Goal: Information Seeking & Learning: Learn about a topic

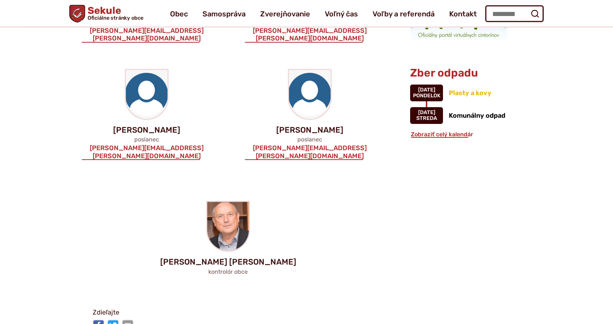
scroll to position [595, 0]
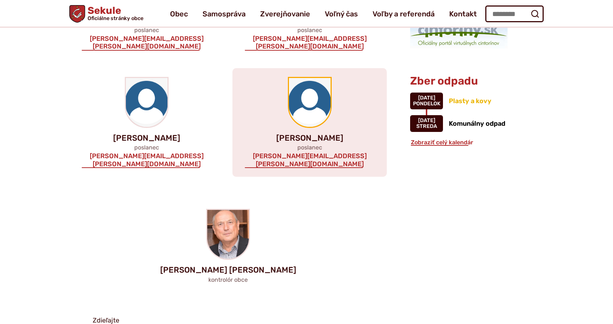
click at [305, 80] on img at bounding box center [310, 102] width 42 height 49
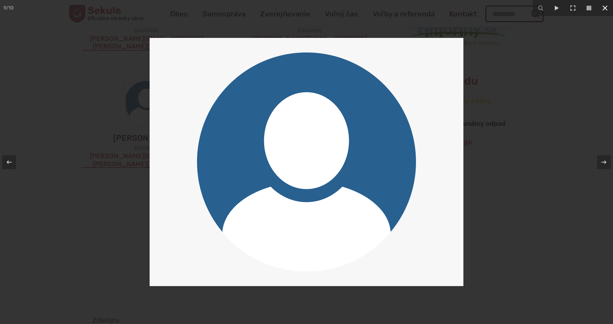
click at [605, 9] on icon at bounding box center [605, 8] width 9 height 9
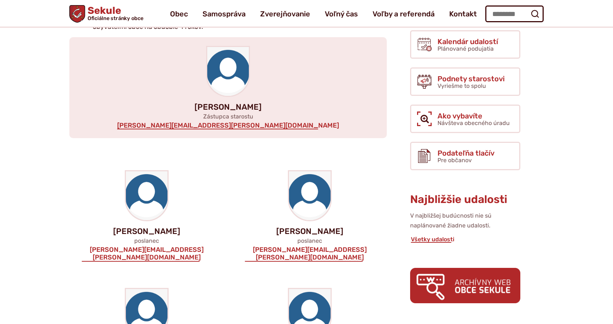
scroll to position [0, 0]
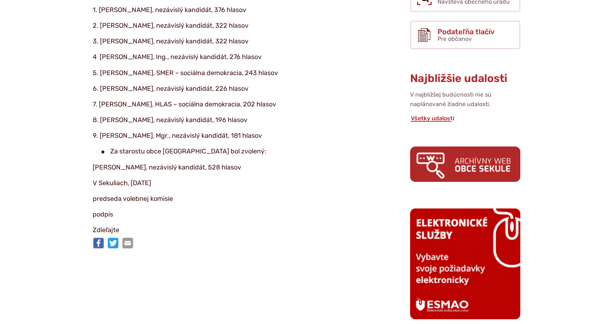
scroll to position [335, 0]
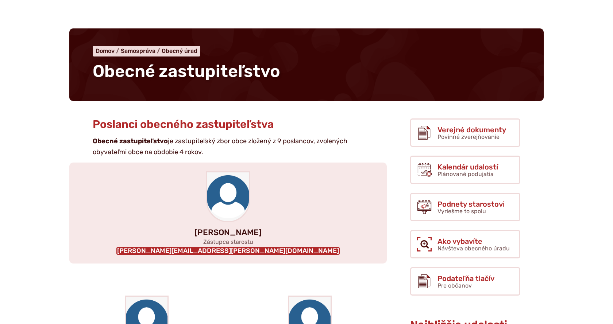
scroll to position [74, 0]
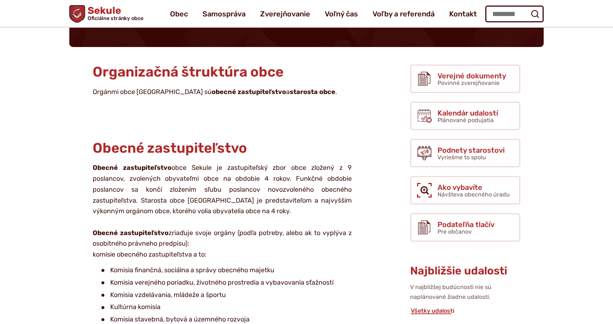
scroll to position [37, 0]
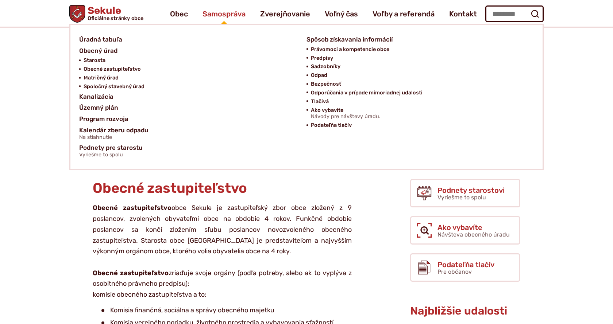
click at [229, 11] on span "Samospráva" at bounding box center [224, 14] width 43 height 20
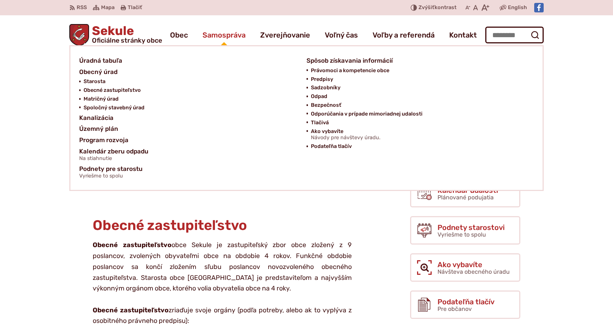
click at [226, 31] on span "Samospráva" at bounding box center [224, 35] width 43 height 20
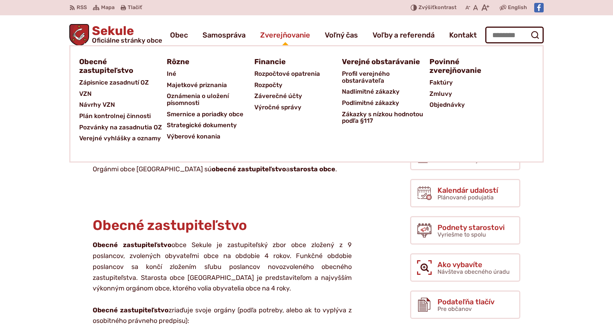
click at [290, 34] on span "Zverejňovanie" at bounding box center [285, 35] width 50 height 20
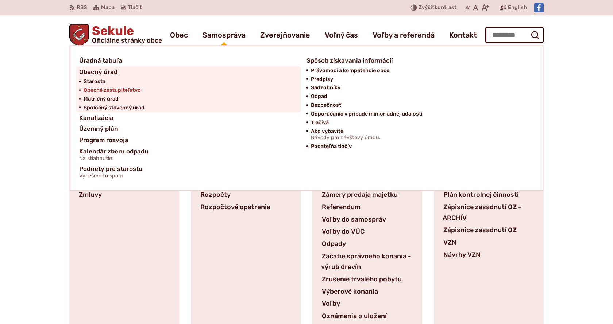
click at [101, 89] on span "Obecné zastupiteľstvo" at bounding box center [112, 90] width 57 height 9
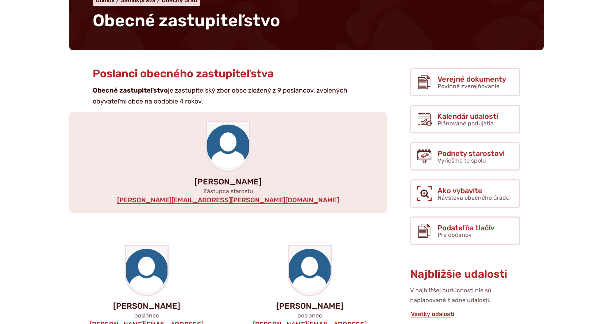
scroll to position [112, 0]
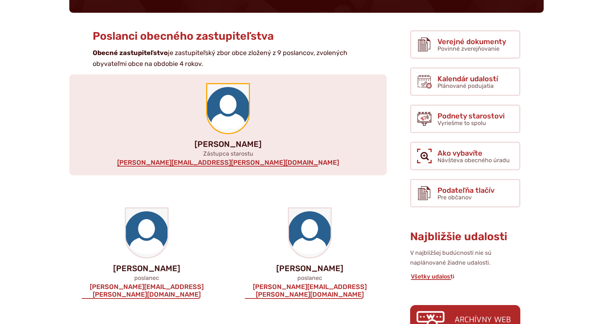
click at [234, 115] on img at bounding box center [228, 108] width 42 height 49
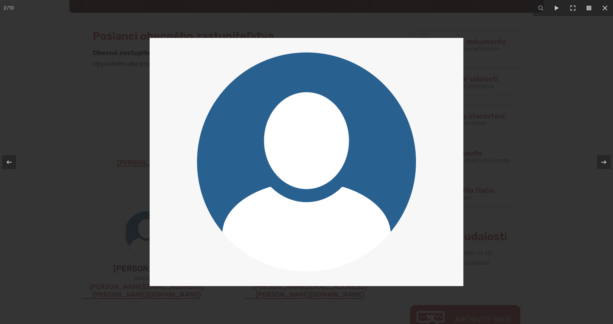
click at [306, 148] on img at bounding box center [307, 162] width 314 height 248
click at [308, 147] on img at bounding box center [307, 162] width 314 height 248
click at [600, 158] on icon at bounding box center [603, 162] width 9 height 9
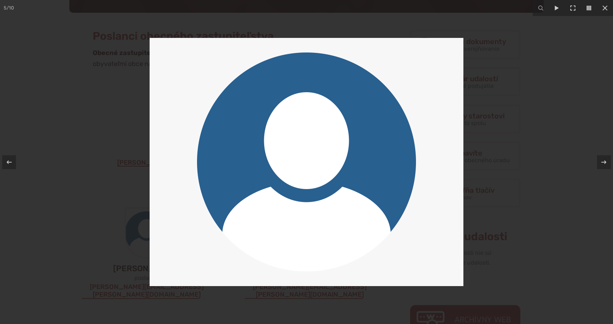
drag, startPoint x: 602, startPoint y: 7, endPoint x: 582, endPoint y: 23, distance: 25.4
click at [601, 7] on icon at bounding box center [605, 8] width 9 height 9
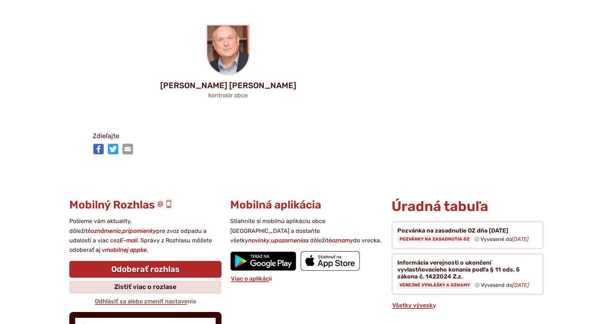
scroll to position [819, 0]
